Goal: Information Seeking & Learning: Learn about a topic

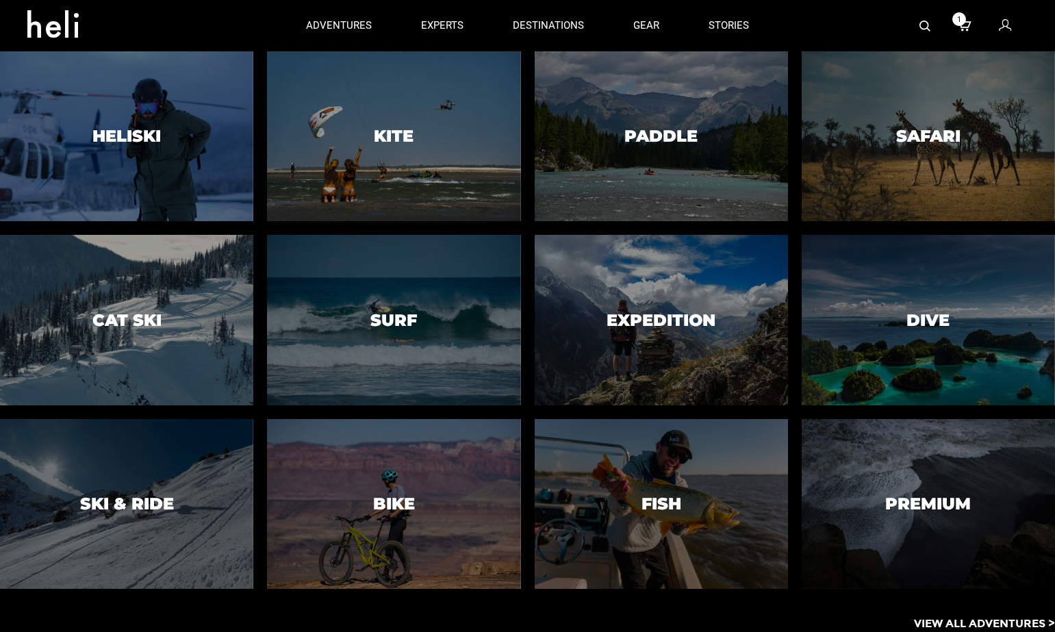
click at [978, 622] on p "View All Adventures >" at bounding box center [984, 624] width 141 height 16
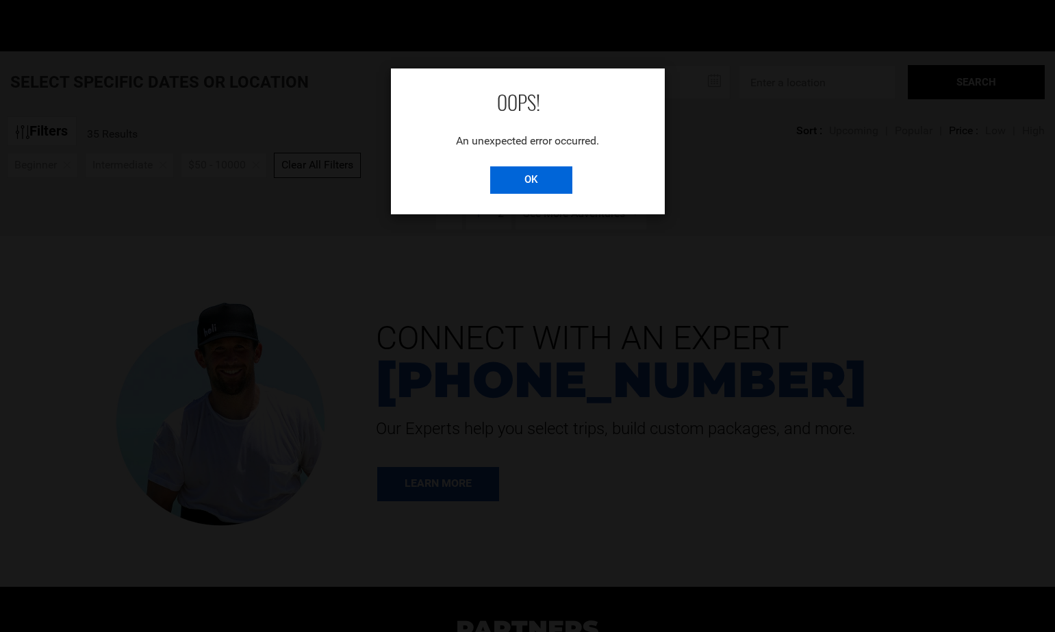
click at [516, 179] on input "OK" at bounding box center [531, 179] width 82 height 27
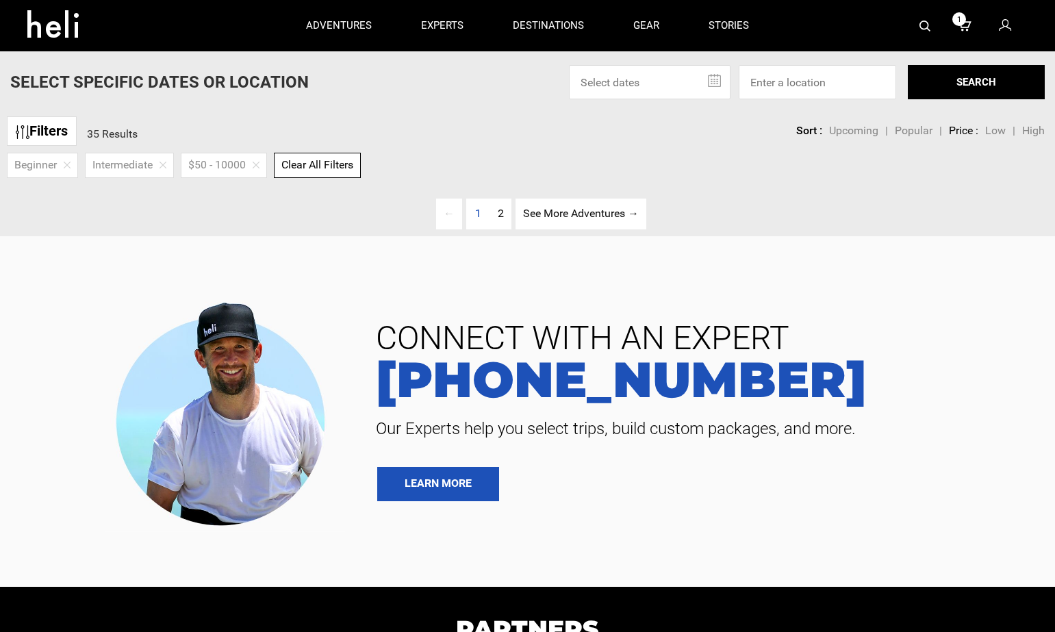
click at [322, 157] on div "Clear All Filters" at bounding box center [317, 165] width 87 height 25
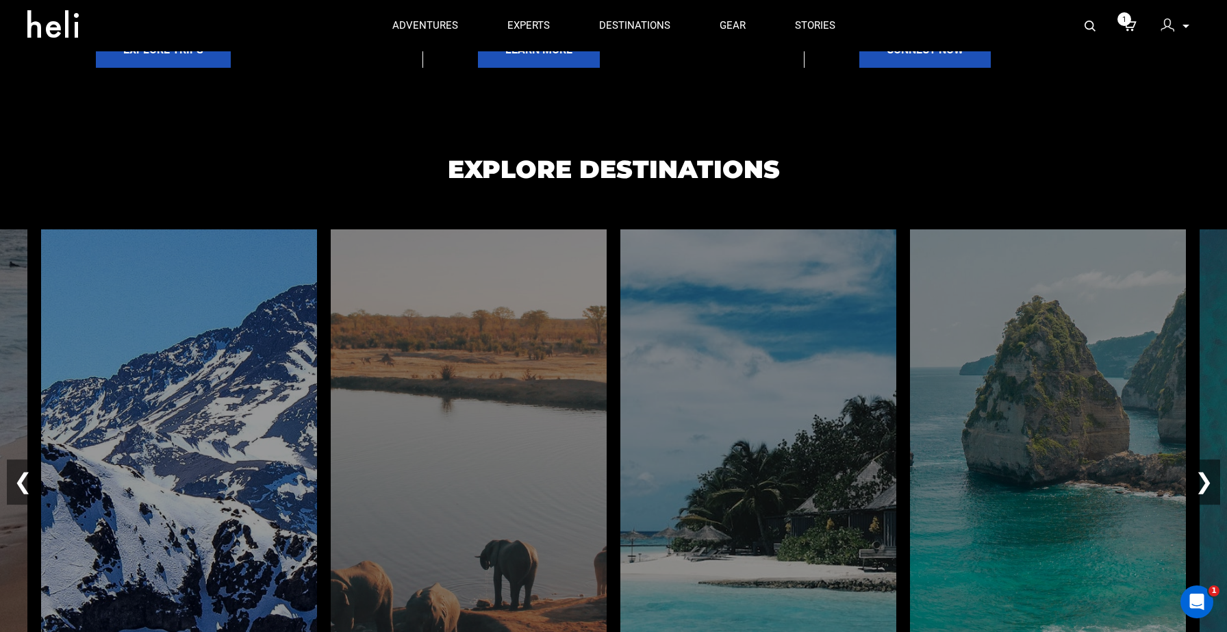
scroll to position [802, 0]
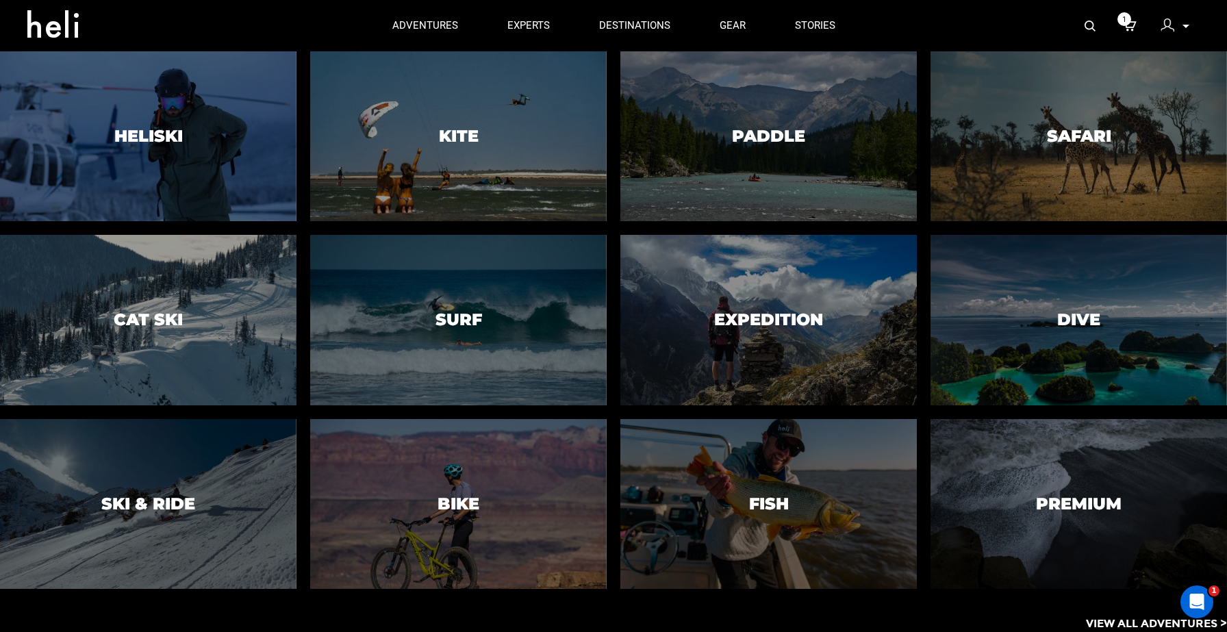
click at [1124, 622] on p "View All Adventures >" at bounding box center [1156, 624] width 141 height 16
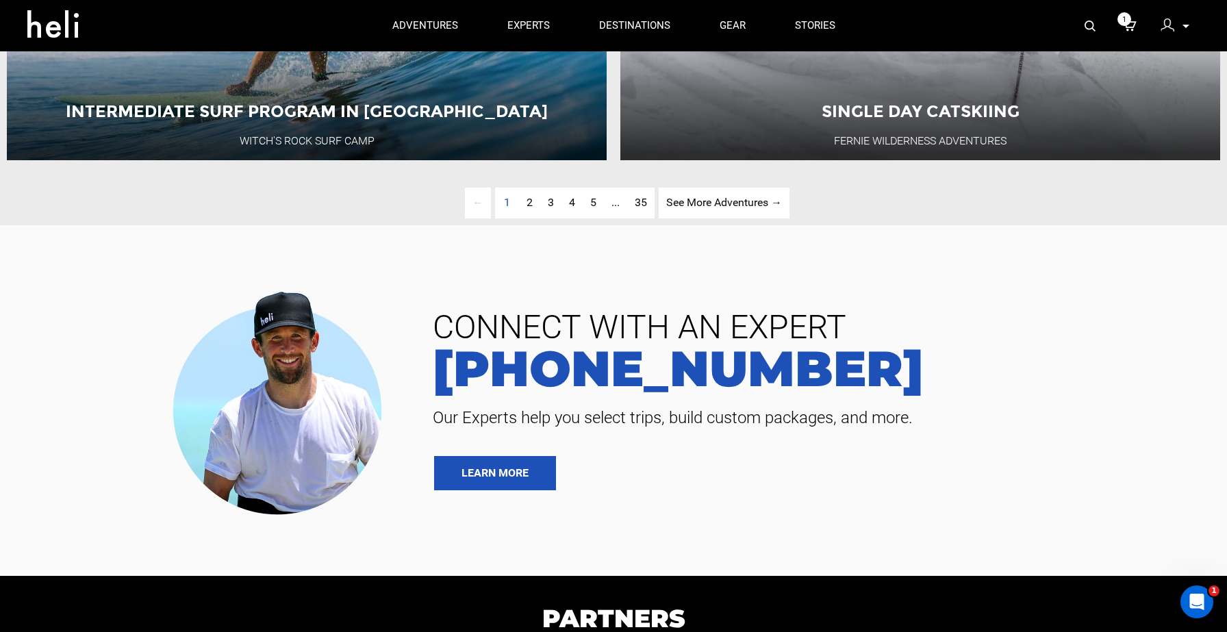
scroll to position [3971, 0]
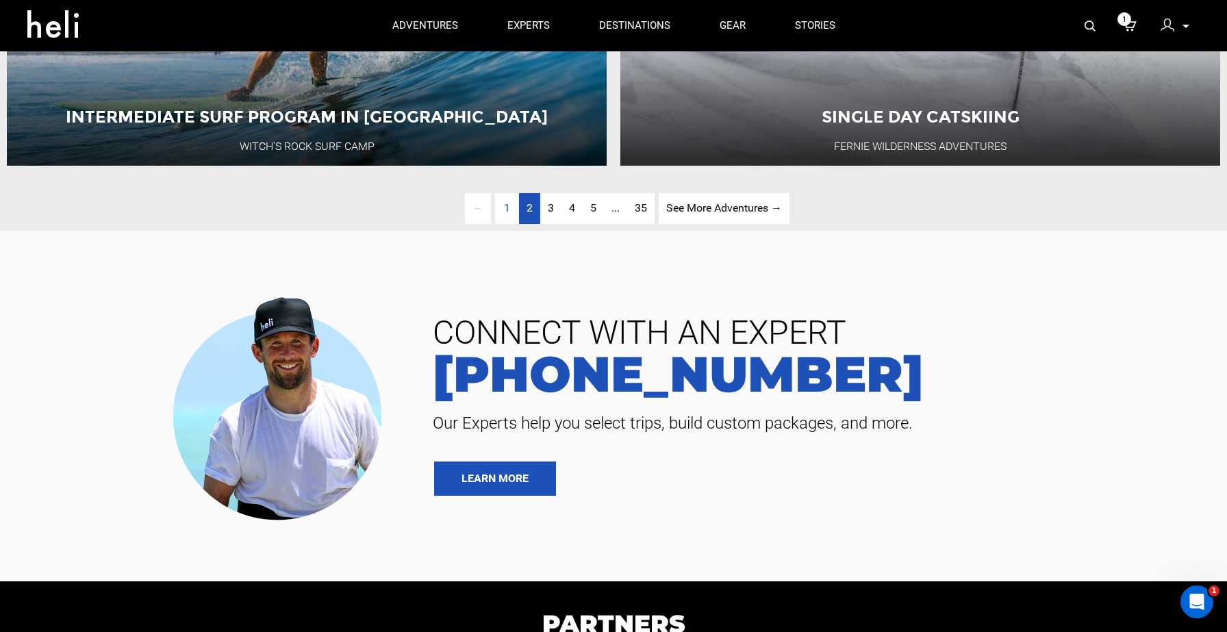
click at [529, 214] on span "2" at bounding box center [529, 207] width 6 height 13
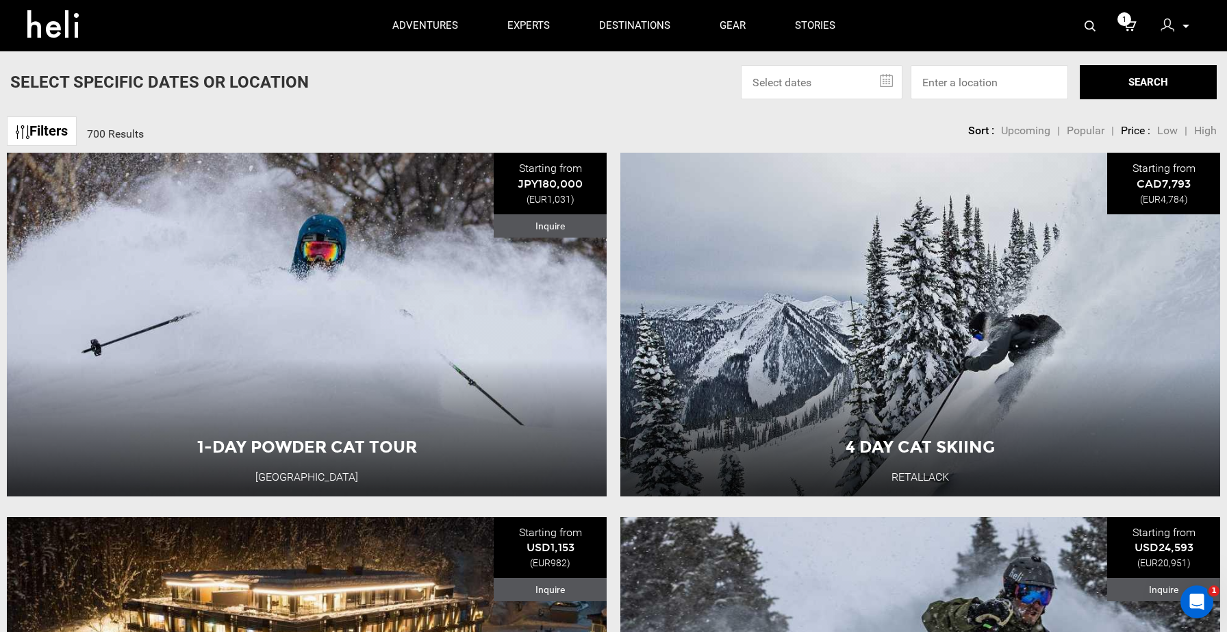
click at [64, 133] on link "Filters" at bounding box center [42, 130] width 70 height 29
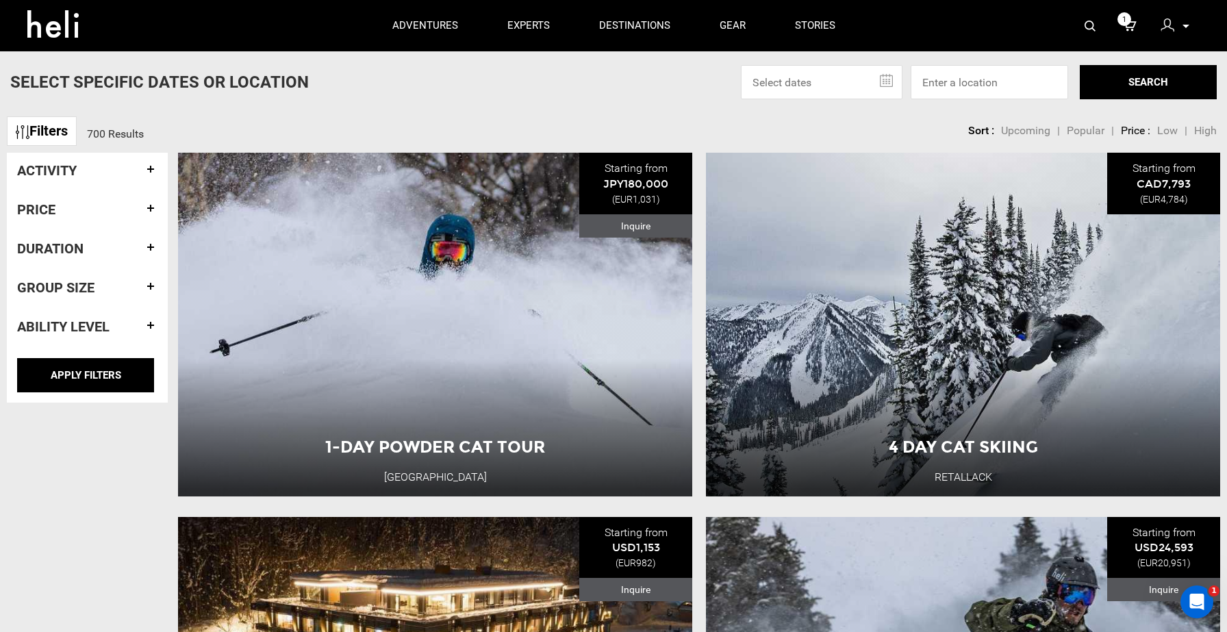
click at [97, 173] on h4 "Activity" at bounding box center [87, 170] width 140 height 15
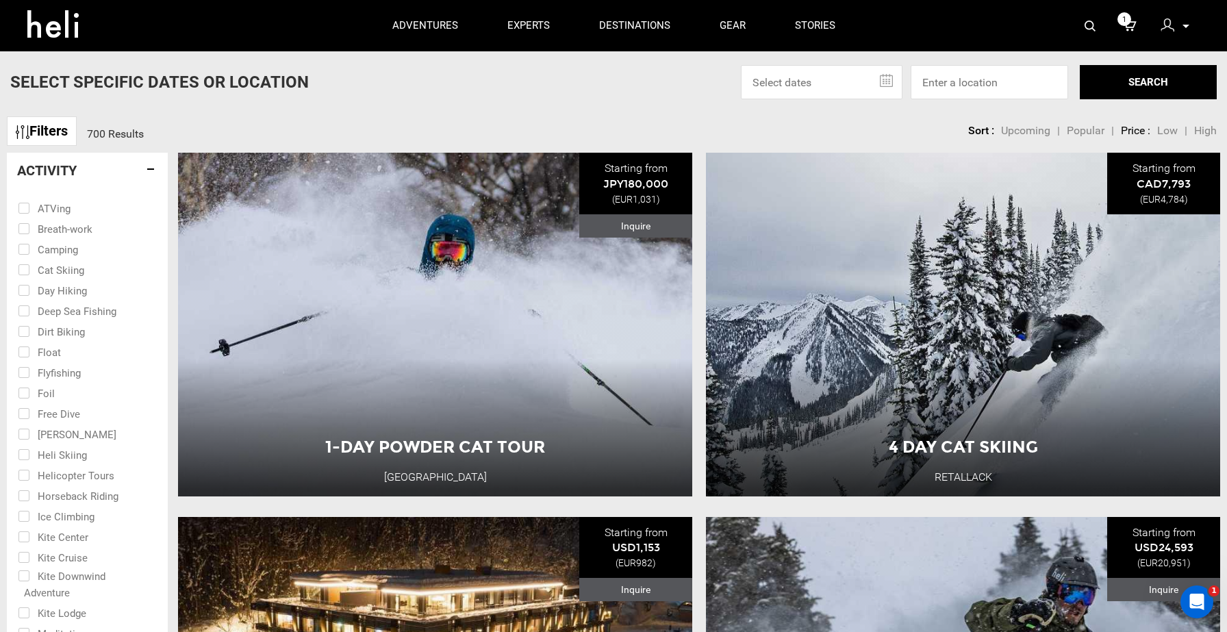
click at [64, 231] on input "checkbox" at bounding box center [78, 228] width 120 height 21
click at [47, 228] on input "checkbox" at bounding box center [78, 228] width 120 height 21
checkbox input "false"
click at [61, 431] on input "checkbox" at bounding box center [78, 433] width 120 height 21
checkbox input "true"
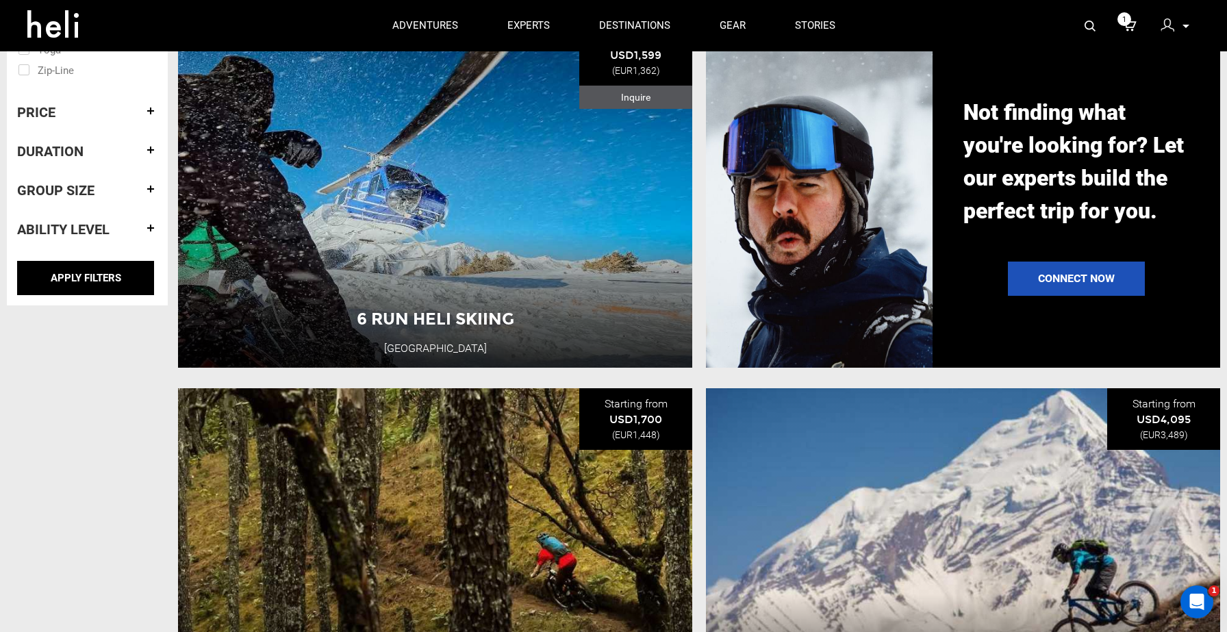
scroll to position [1218, 0]
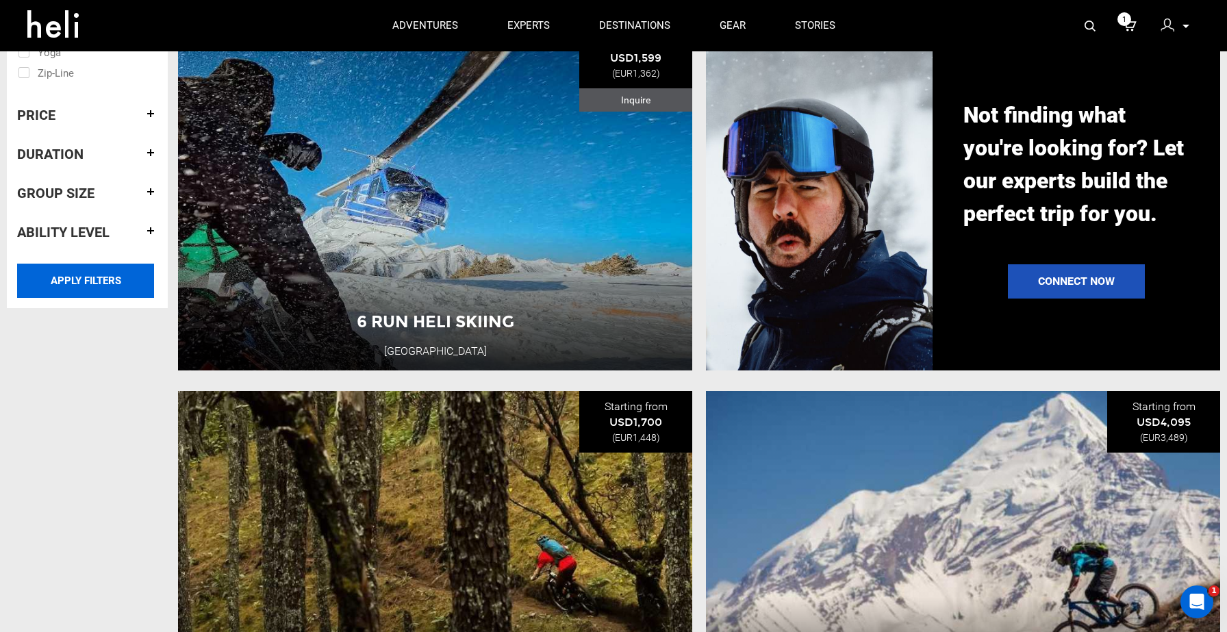
click at [90, 283] on input "APPLY FILTERS" at bounding box center [85, 281] width 137 height 34
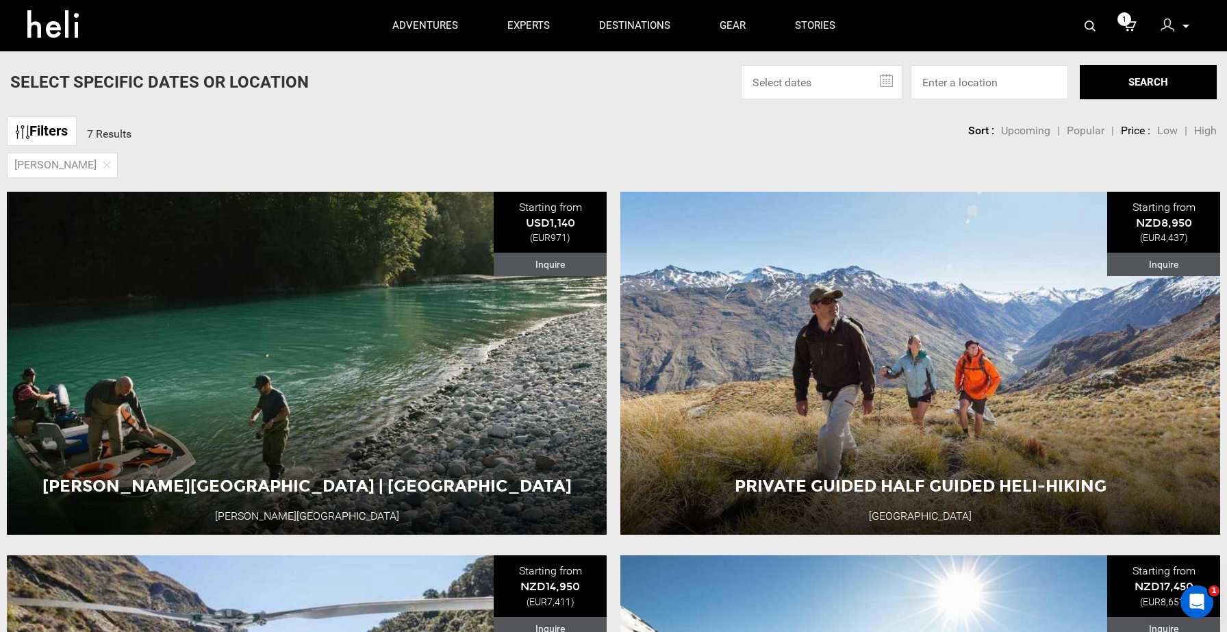
click at [792, 85] on input "text" at bounding box center [822, 82] width 162 height 34
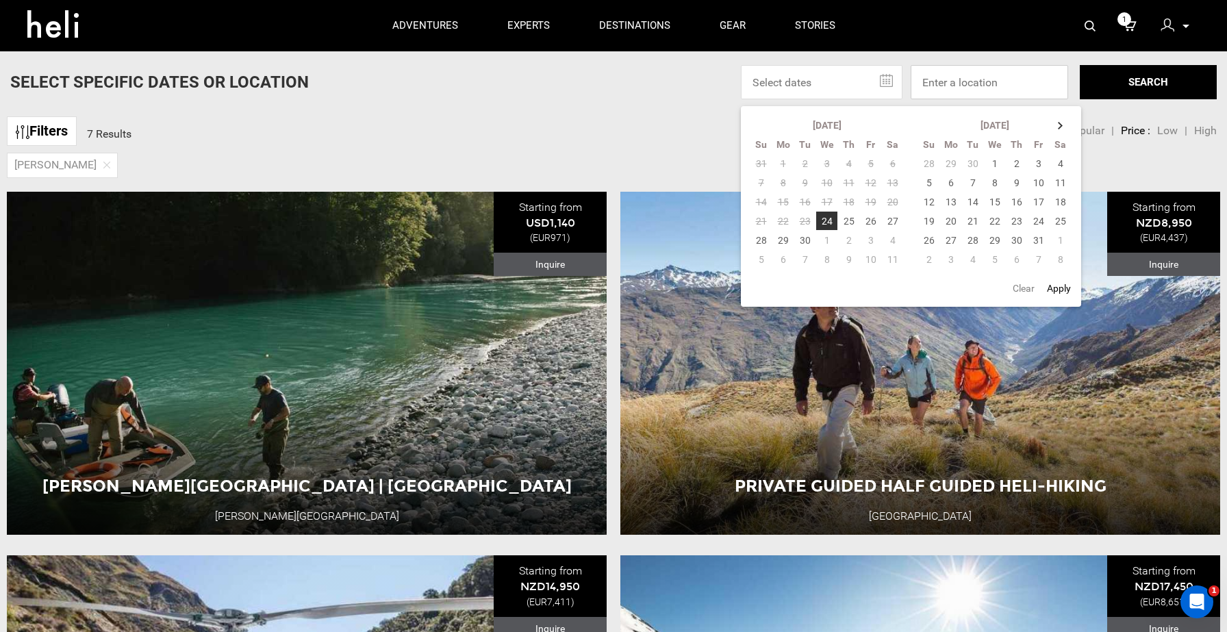
click at [991, 84] on input at bounding box center [989, 82] width 157 height 34
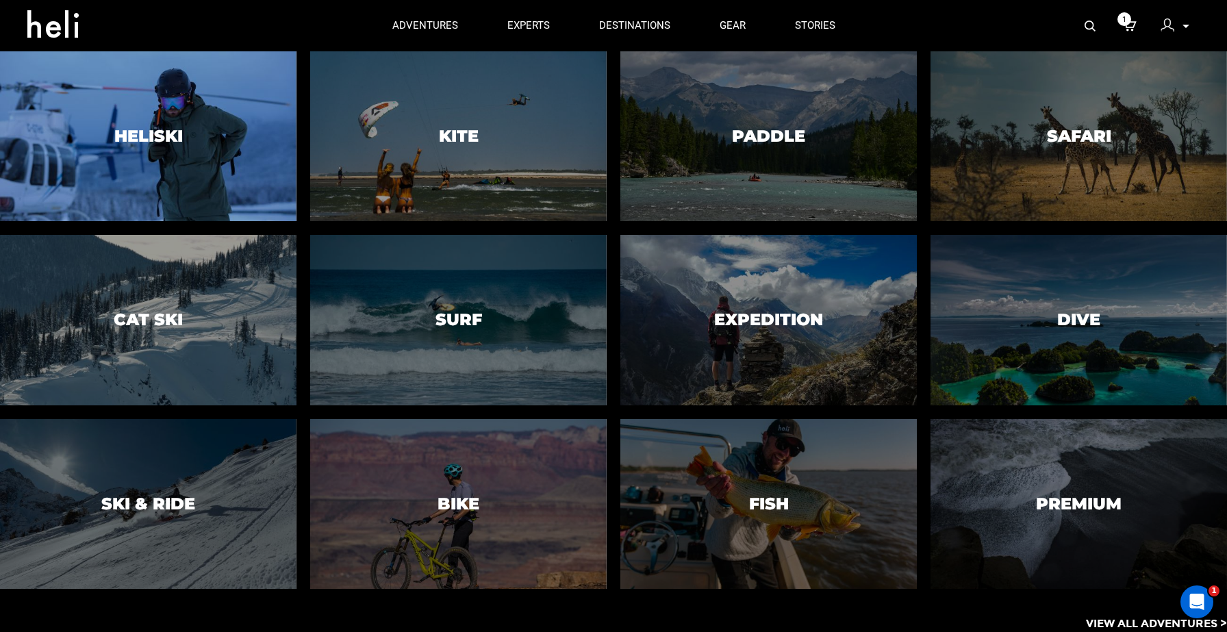
click at [254, 175] on div at bounding box center [148, 136] width 303 height 173
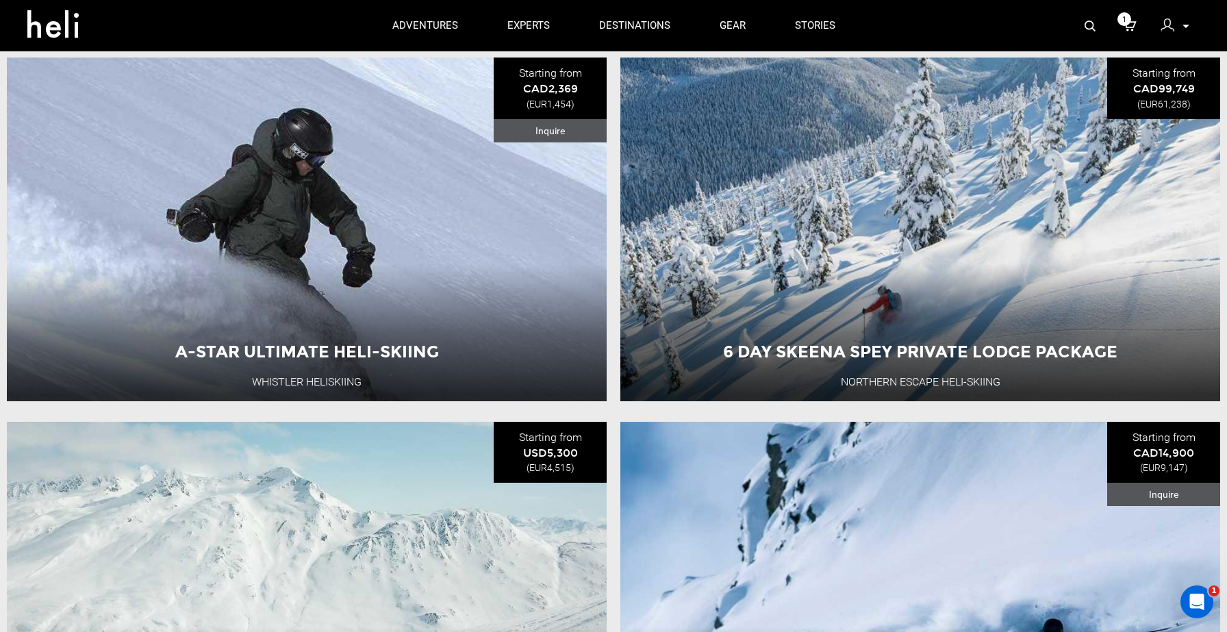
scroll to position [2372, 0]
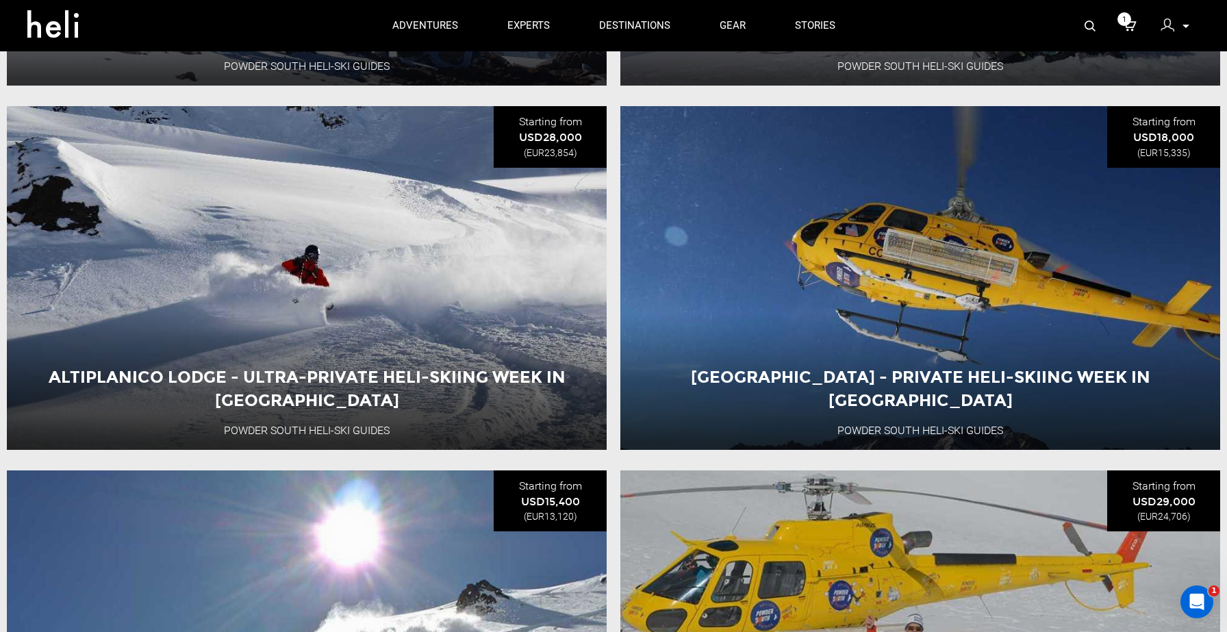
click at [614, 92] on ul "Freeskier Heliskiing À La Carte 7-Day Package - Early Season Pulseline Adventur…" at bounding box center [613, 288] width 1227 height 4004
